Goal: Information Seeking & Learning: Learn about a topic

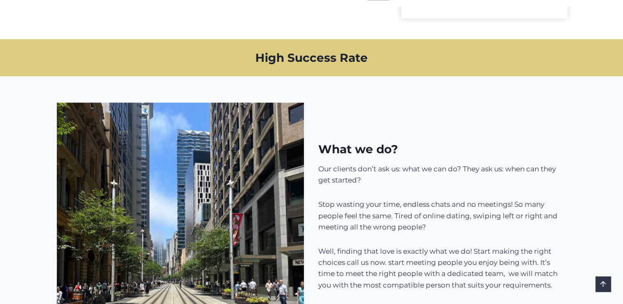
scroll to position [614, 0]
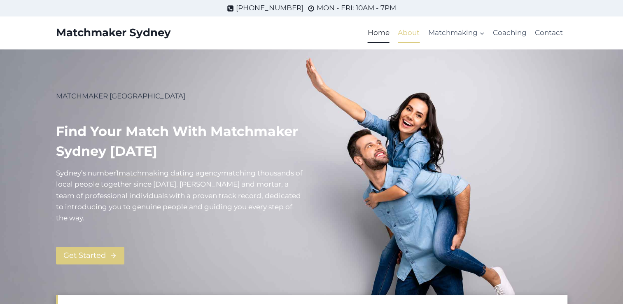
click at [416, 35] on link "About" at bounding box center [408, 33] width 30 height 20
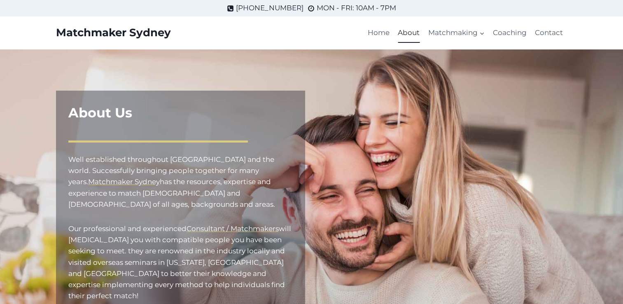
scroll to position [1, 0]
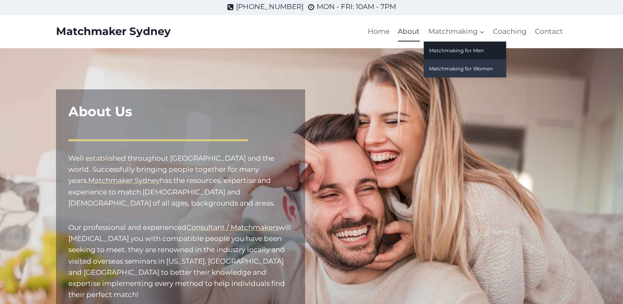
click at [460, 68] on link "Matchmaking for Women" at bounding box center [464, 69] width 82 height 18
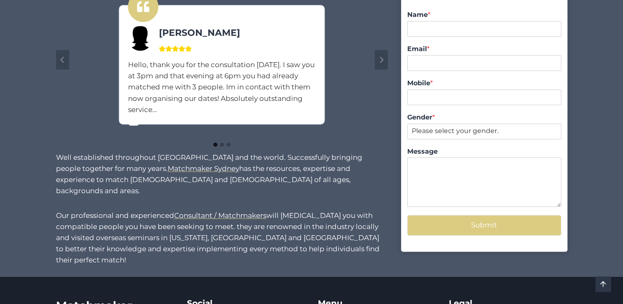
scroll to position [693, 0]
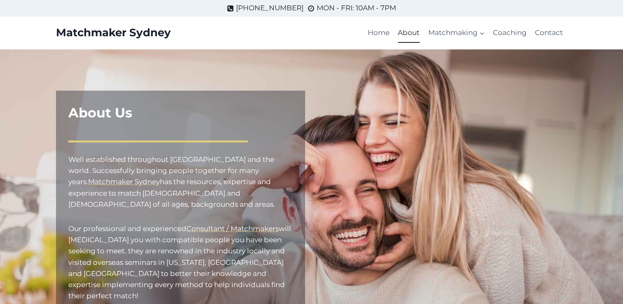
scroll to position [1, 0]
